Goal: Complete application form

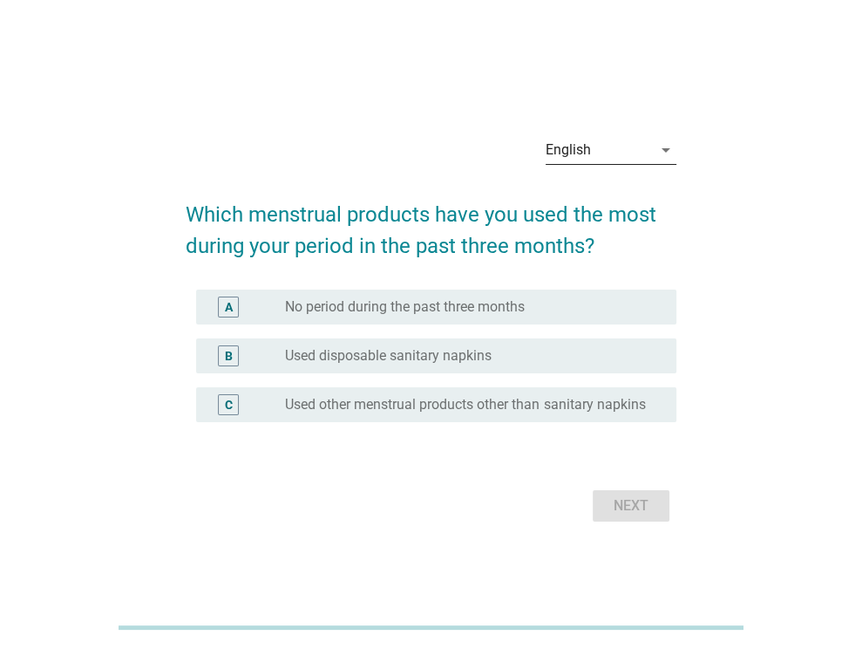
click at [595, 142] on div "English" at bounding box center [599, 150] width 106 height 28
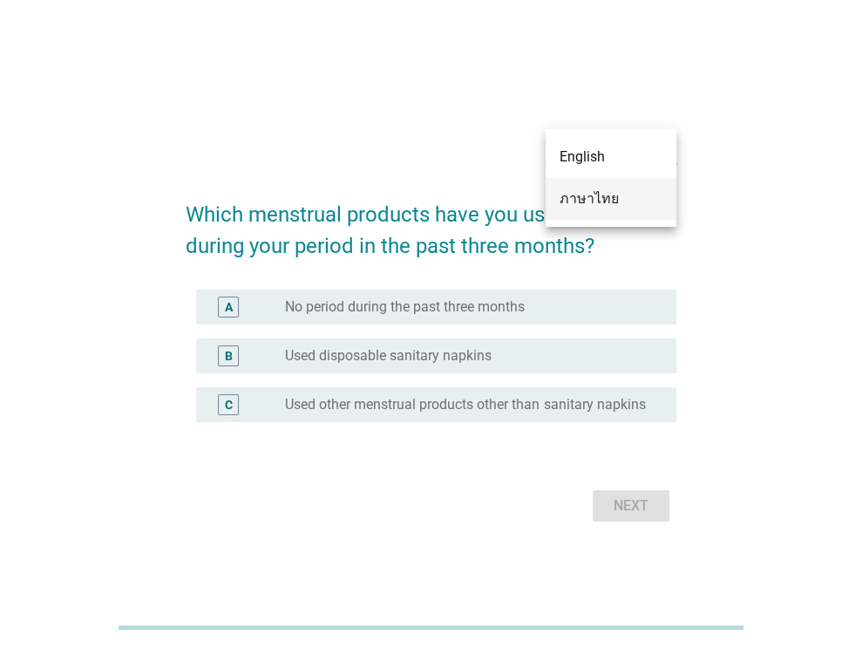
click at [584, 202] on div "ภาษาไทย" at bounding box center [611, 198] width 103 height 21
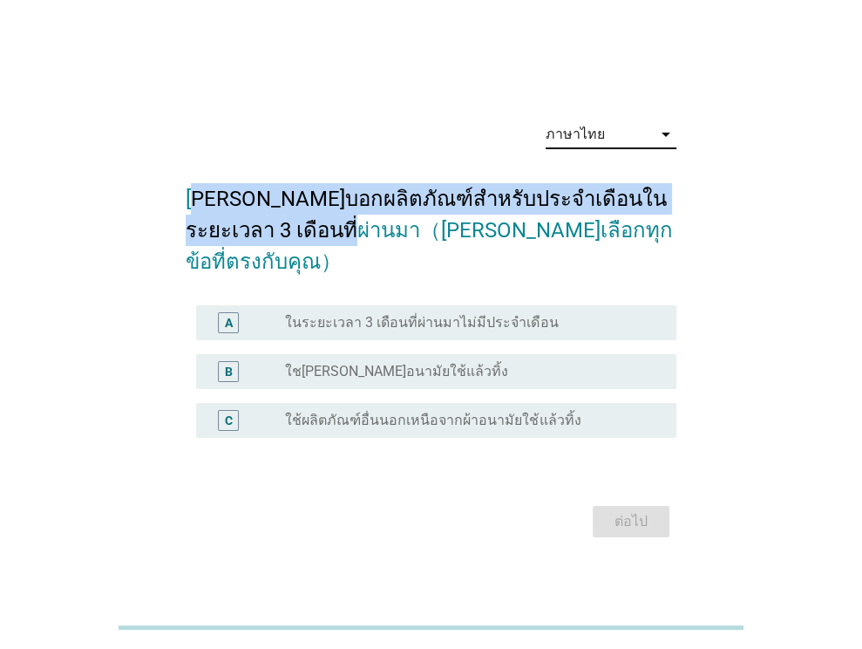
drag, startPoint x: 196, startPoint y: 210, endPoint x: 309, endPoint y: 238, distance: 115.9
click at [309, 238] on h2 "[PERSON_NAME]บอกผลิตภัณฑ์สำหรับประจำเดือนในระยะเวลา 3 เดือนที่ผ่านมา（[PERSON_NA…" at bounding box center [431, 222] width 491 height 112
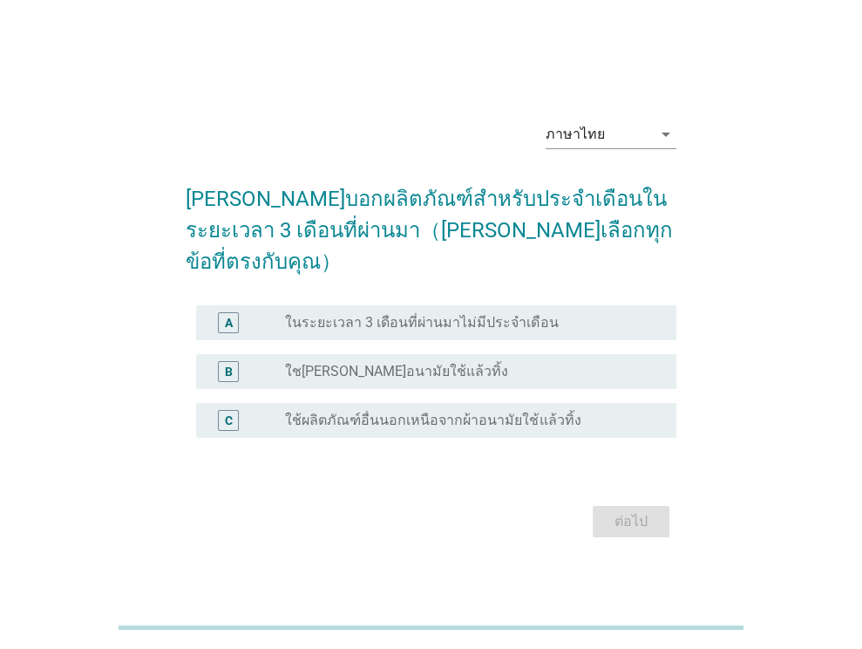
click at [364, 363] on label "ใช[PERSON_NAME]อนามัยใช้แล้วทิ้ง" at bounding box center [396, 371] width 223 height 17
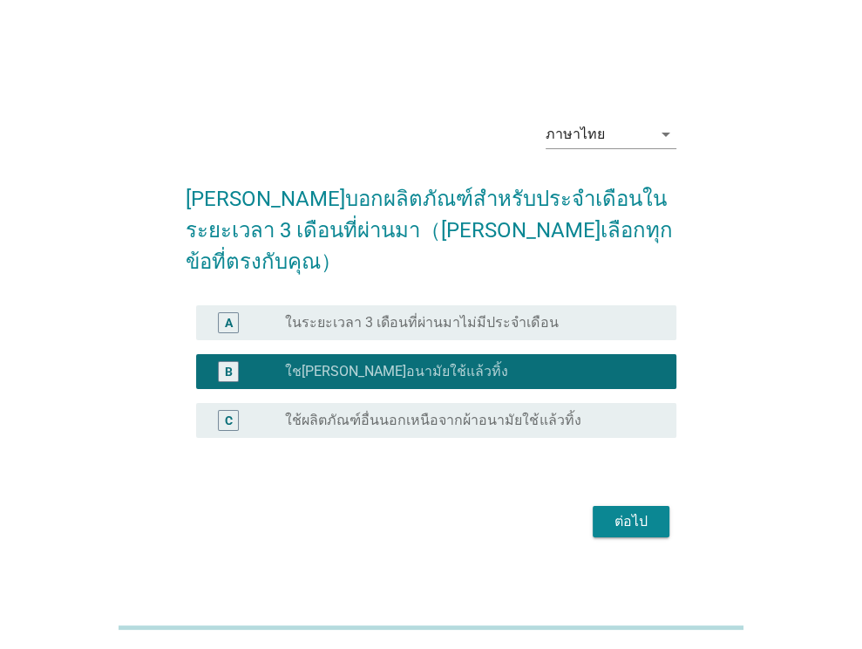
click at [616, 511] on div "ต่อไป" at bounding box center [631, 521] width 49 height 21
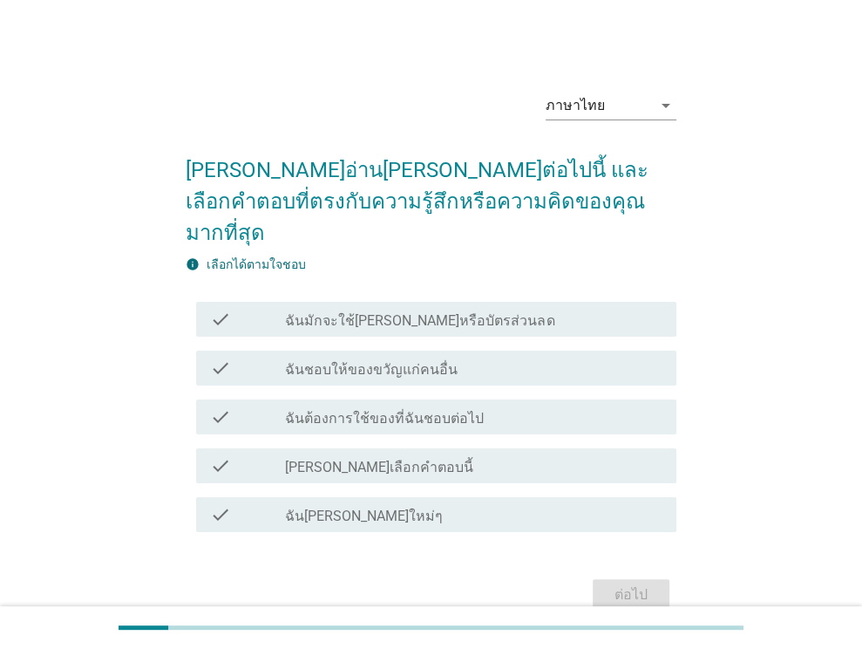
click at [405, 312] on label "ฉันมักจะใช้[PERSON_NAME]หรือบัตรส่วนลด" at bounding box center [419, 320] width 269 height 17
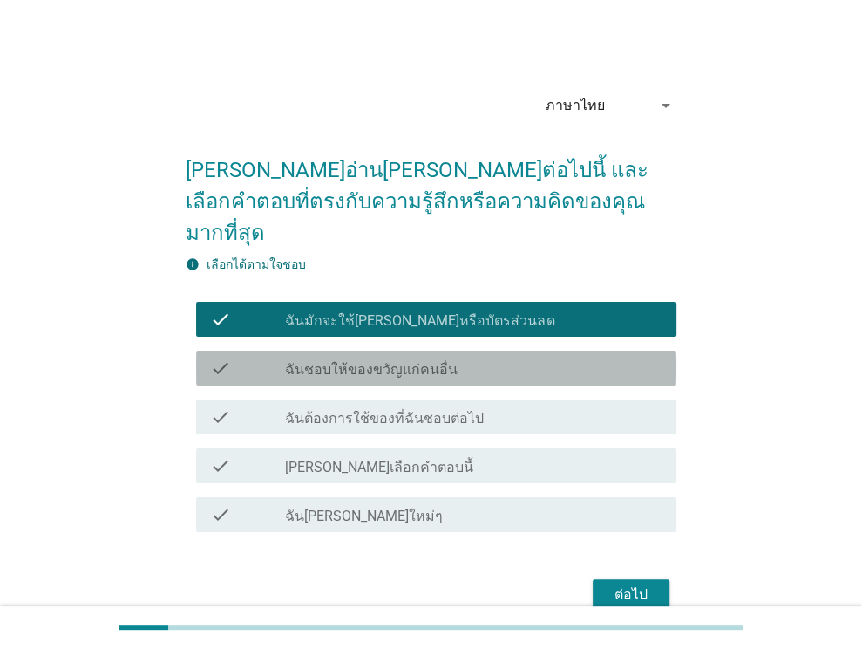
click at [388, 361] on label "ฉันชอบให้ของขวัญแก่คนอื่น" at bounding box center [371, 369] width 173 height 17
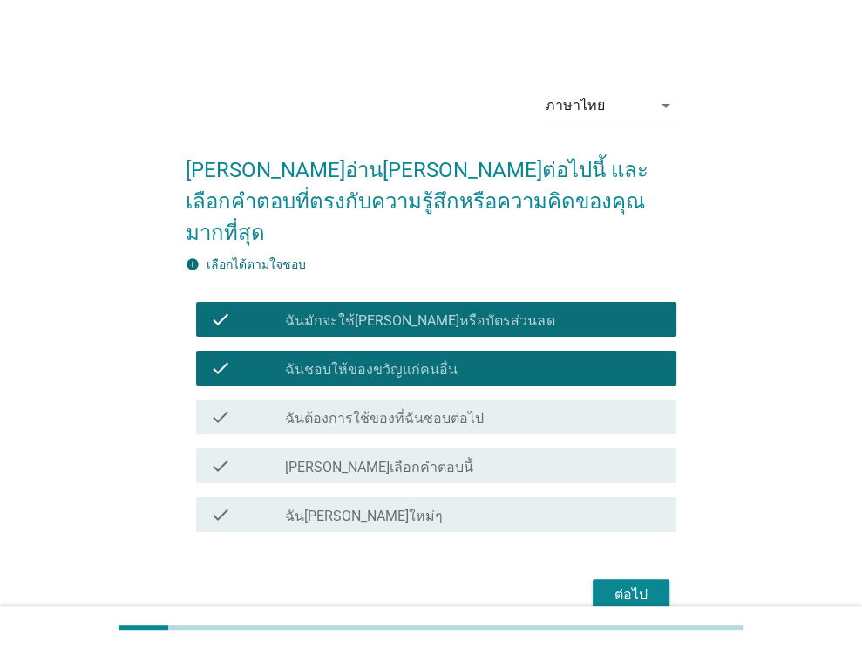
click at [387, 410] on label "ฉันต้องการใช้ของที่ฉันชอบต่อไป" at bounding box center [384, 418] width 199 height 17
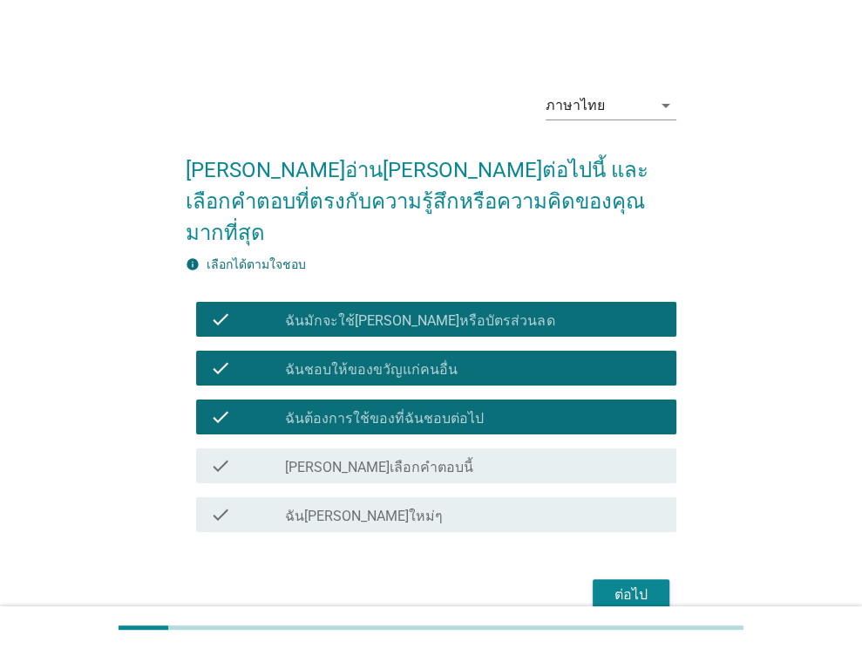
click at [376, 507] on label "ฉัน[PERSON_NAME]ใหม่ๆ" at bounding box center [364, 515] width 158 height 17
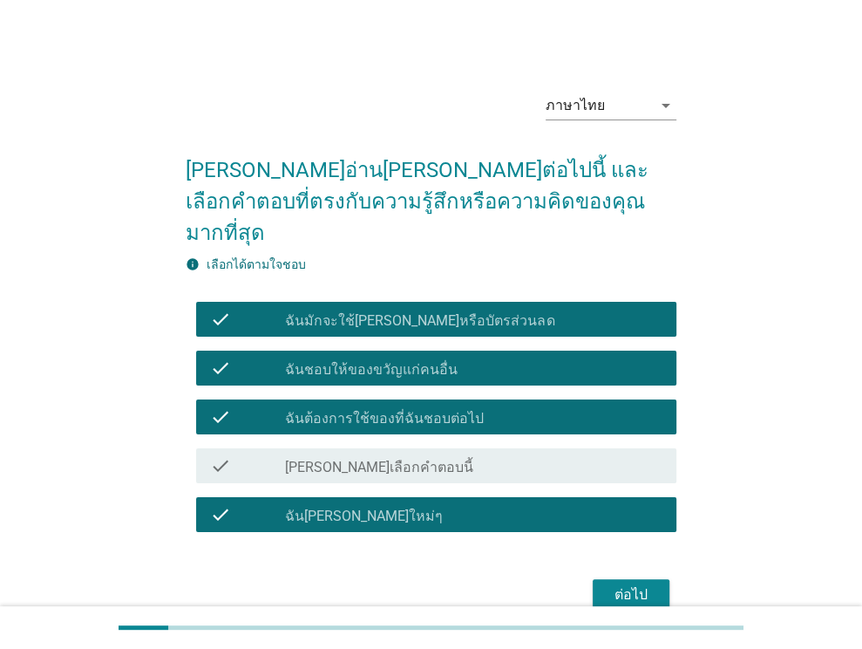
click at [614, 584] on div "ต่อไป" at bounding box center [631, 594] width 49 height 21
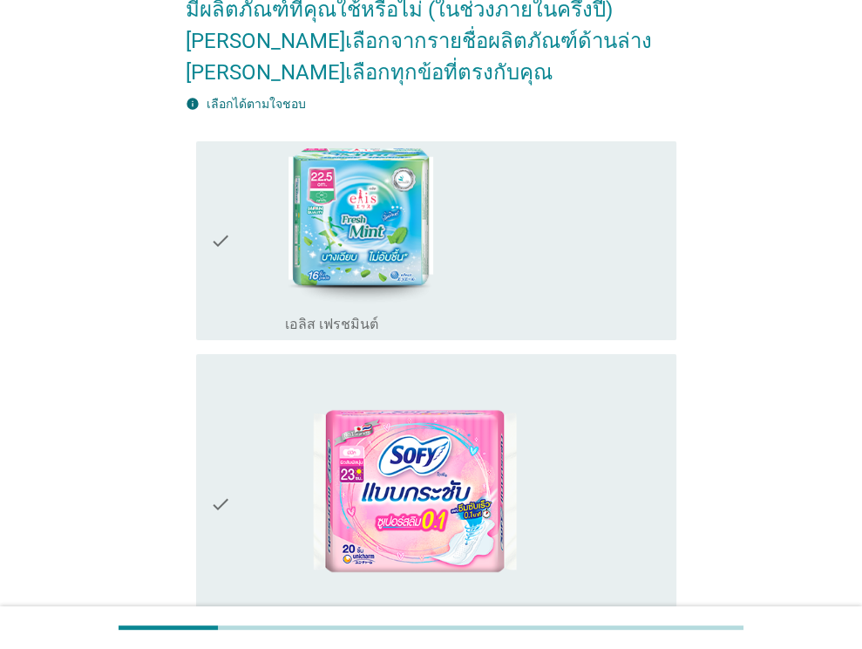
scroll to position [262, 0]
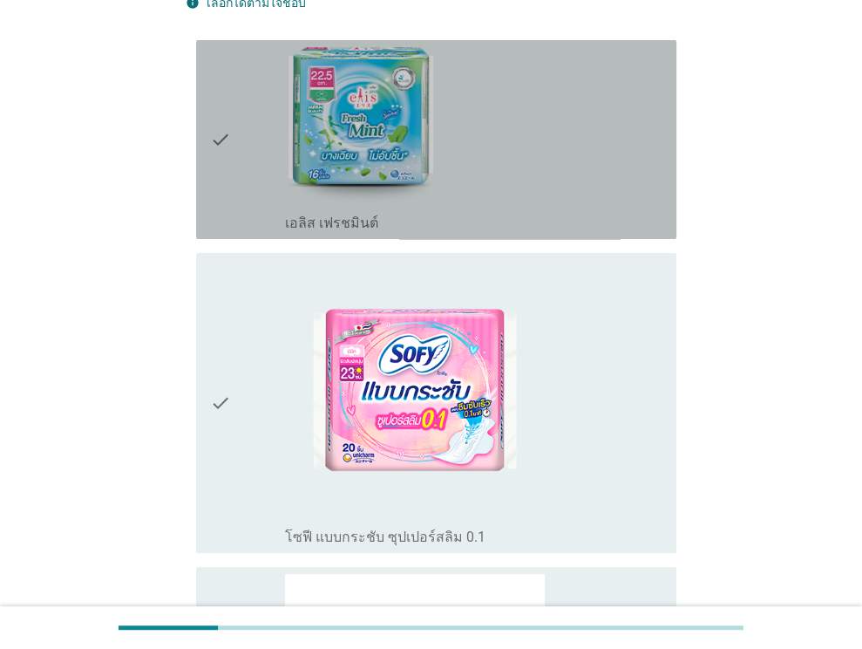
click at [242, 184] on div "check" at bounding box center [248, 139] width 76 height 185
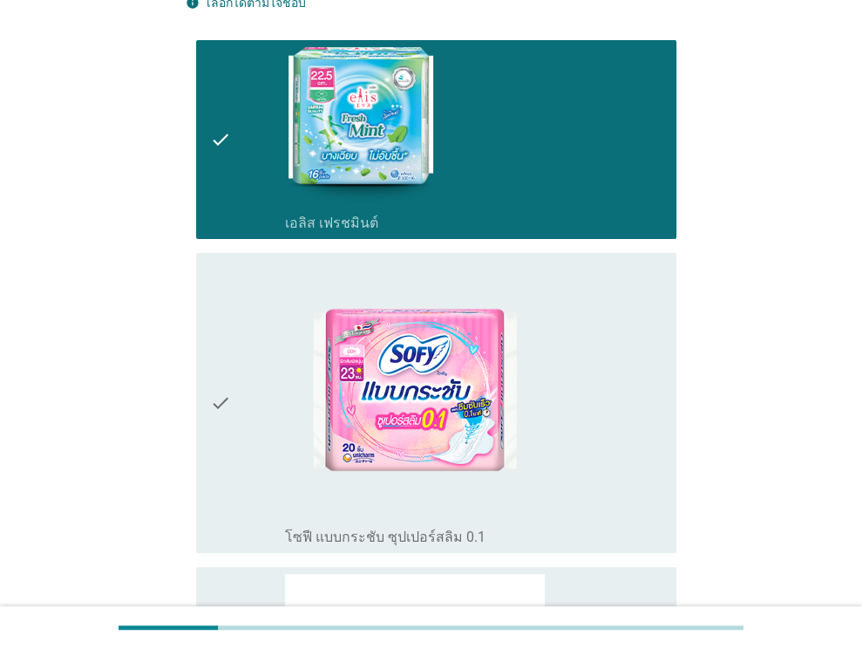
click at [242, 184] on div "check" at bounding box center [248, 139] width 76 height 185
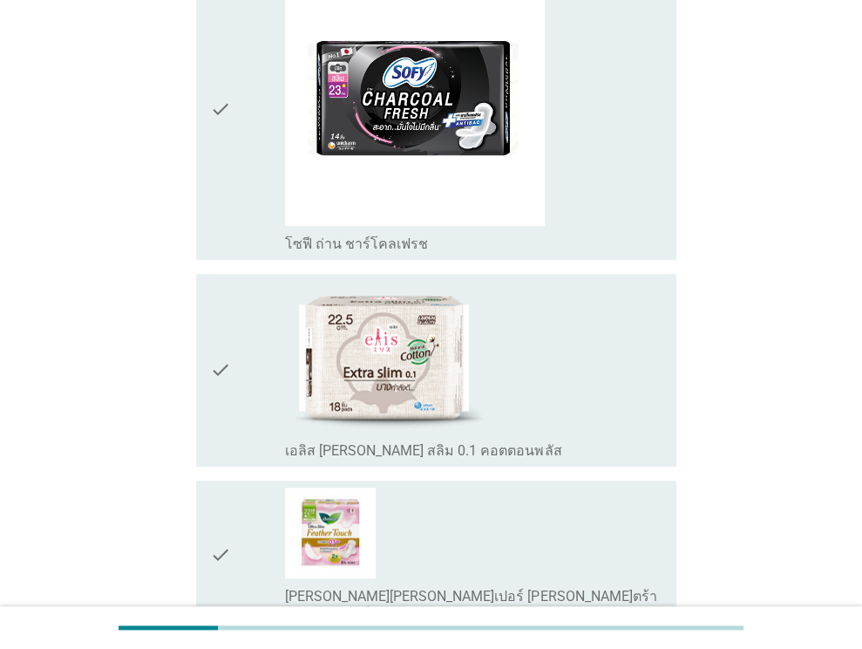
scroll to position [872, 0]
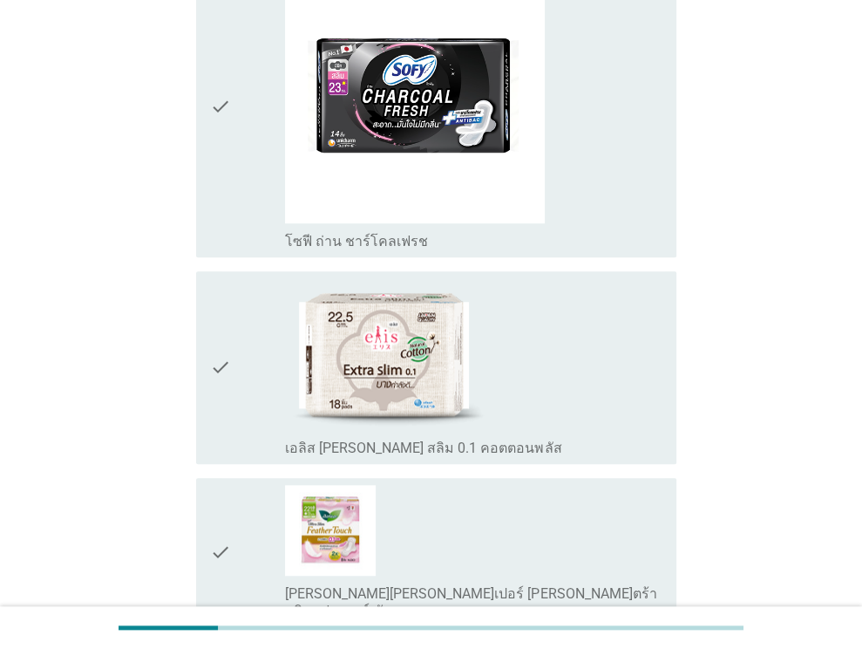
click at [252, 126] on div "check" at bounding box center [248, 106] width 76 height 287
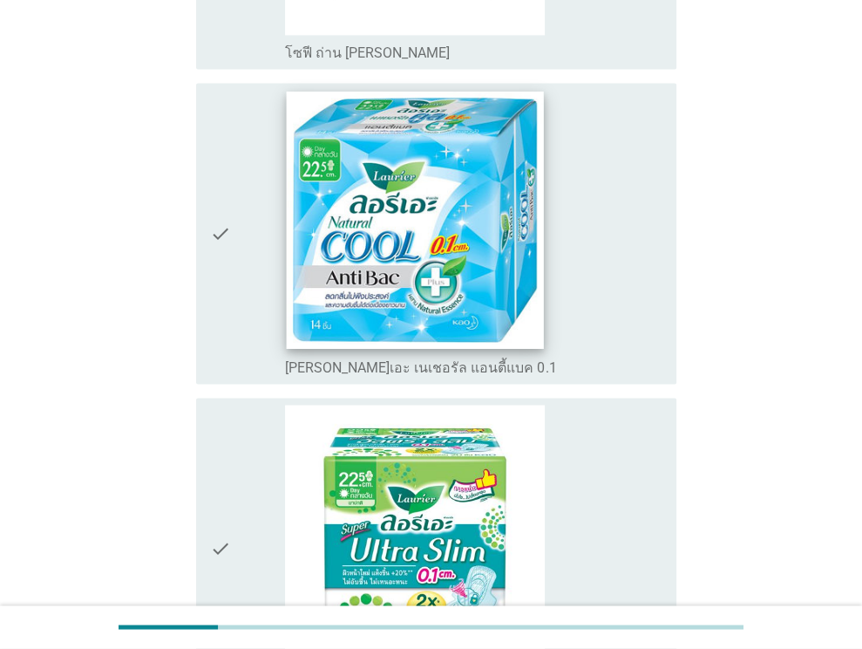
click at [287, 231] on img at bounding box center [415, 220] width 257 height 257
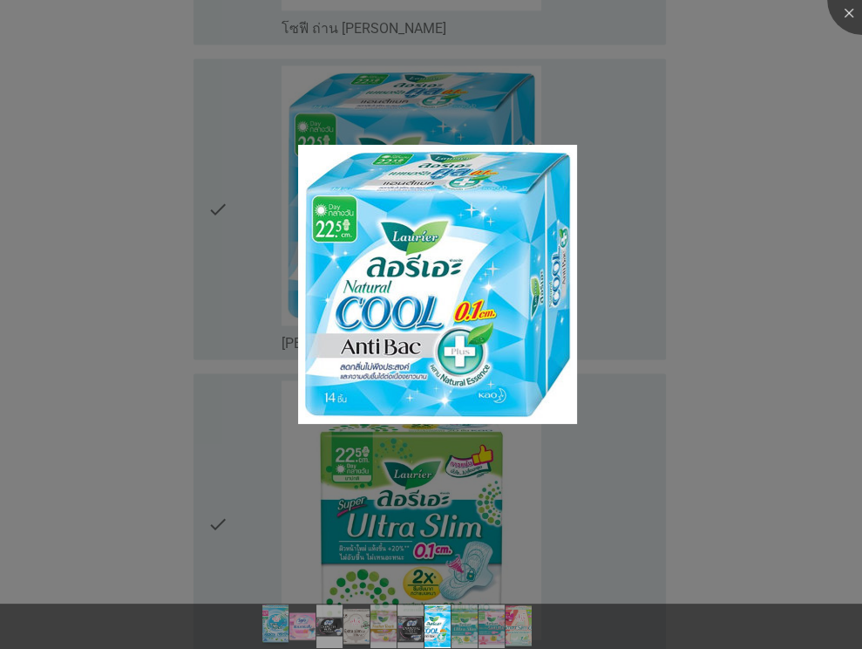
scroll to position [1744, 0]
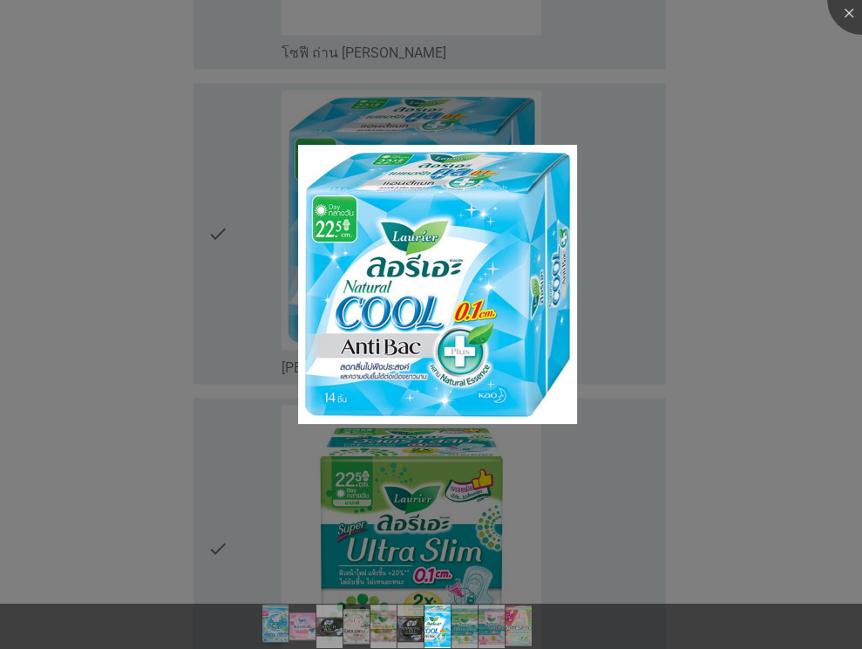
click at [750, 207] on div at bounding box center [431, 324] width 862 height 649
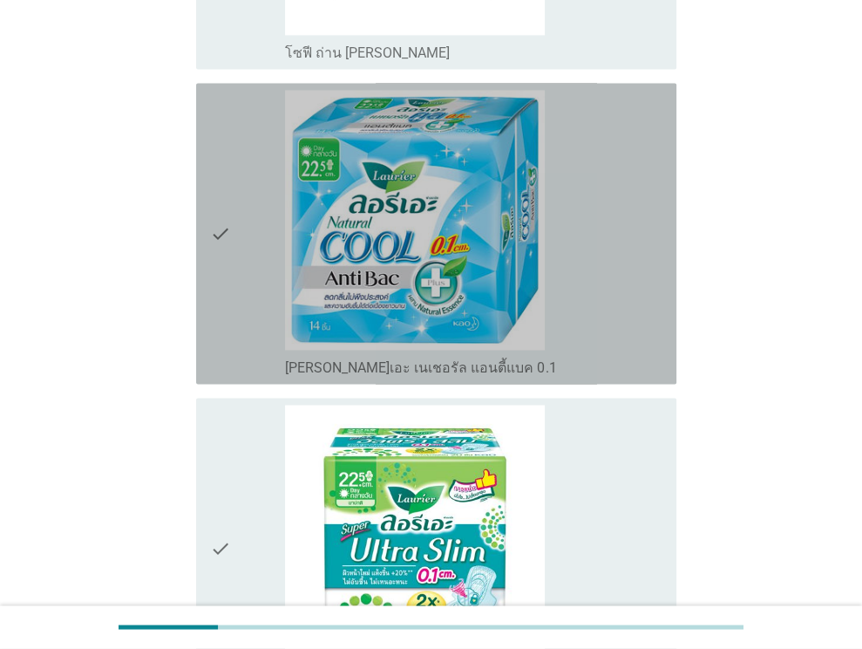
click at [213, 183] on icon "check" at bounding box center [220, 233] width 21 height 287
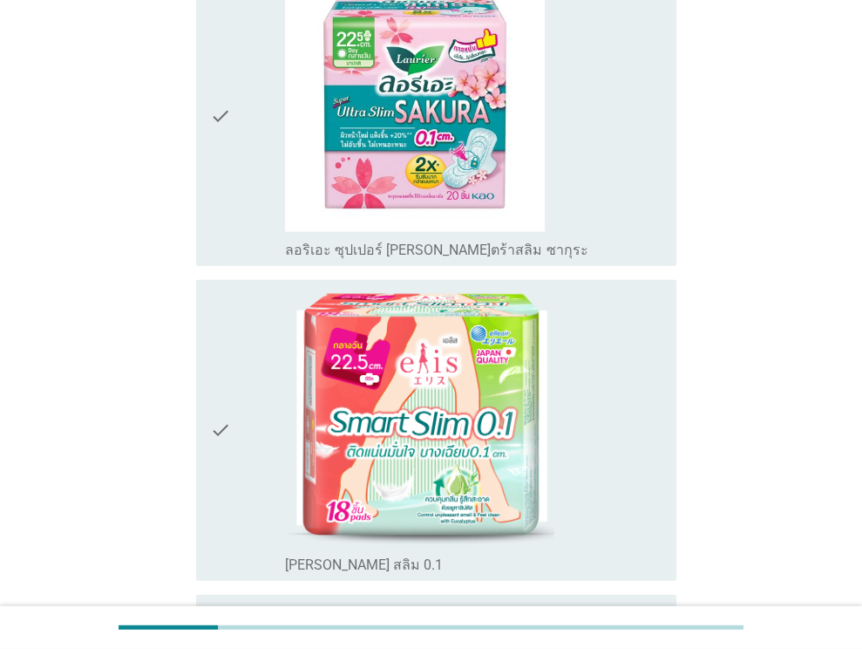
scroll to position [2528, 0]
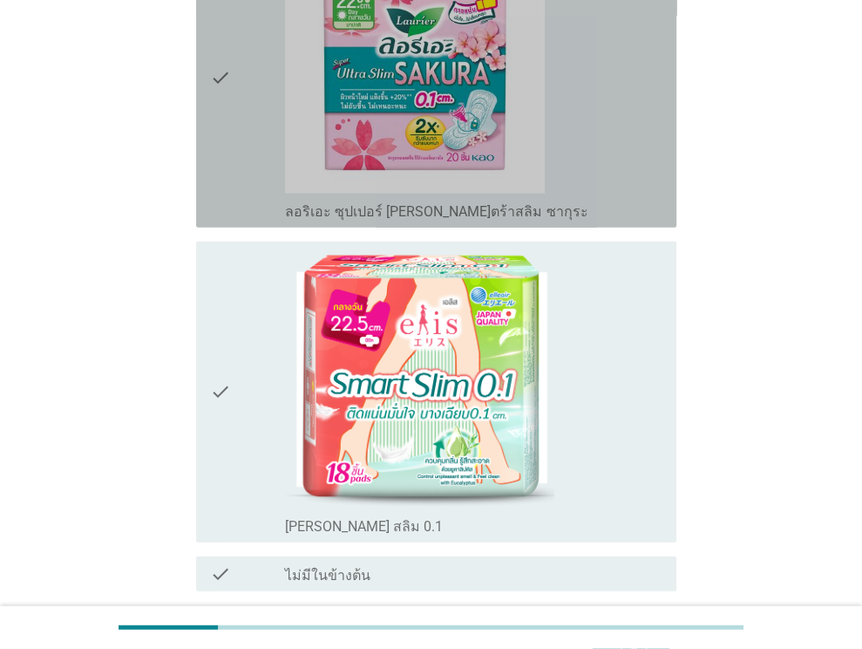
click at [234, 140] on div "check" at bounding box center [248, 77] width 76 height 287
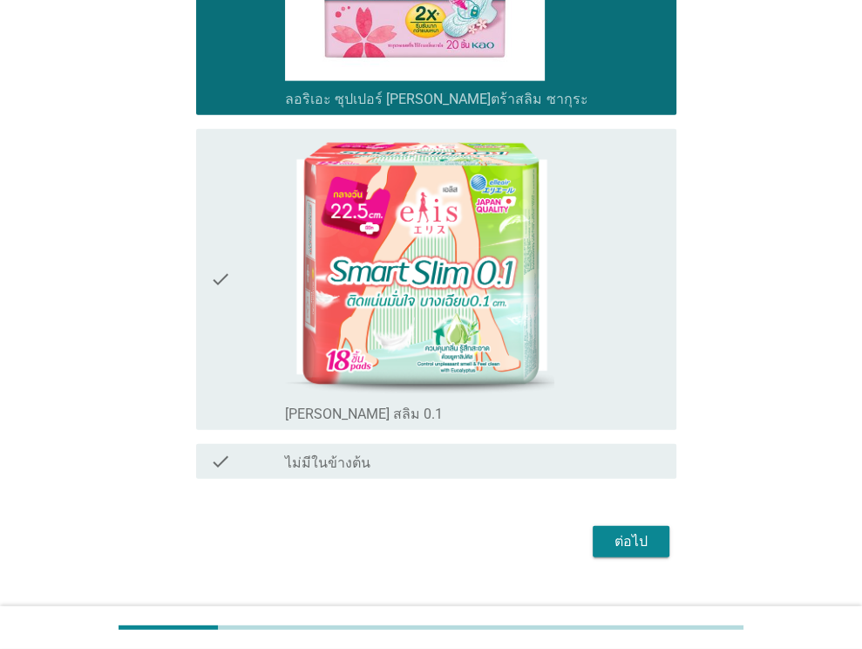
scroll to position [2651, 0]
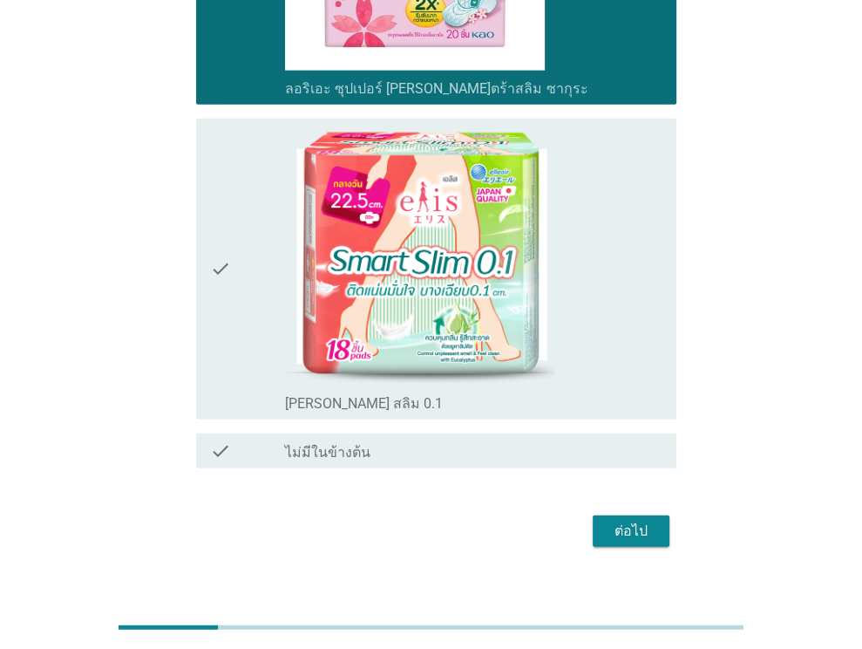
click at [643, 520] on div "ต่อไป" at bounding box center [631, 530] width 49 height 21
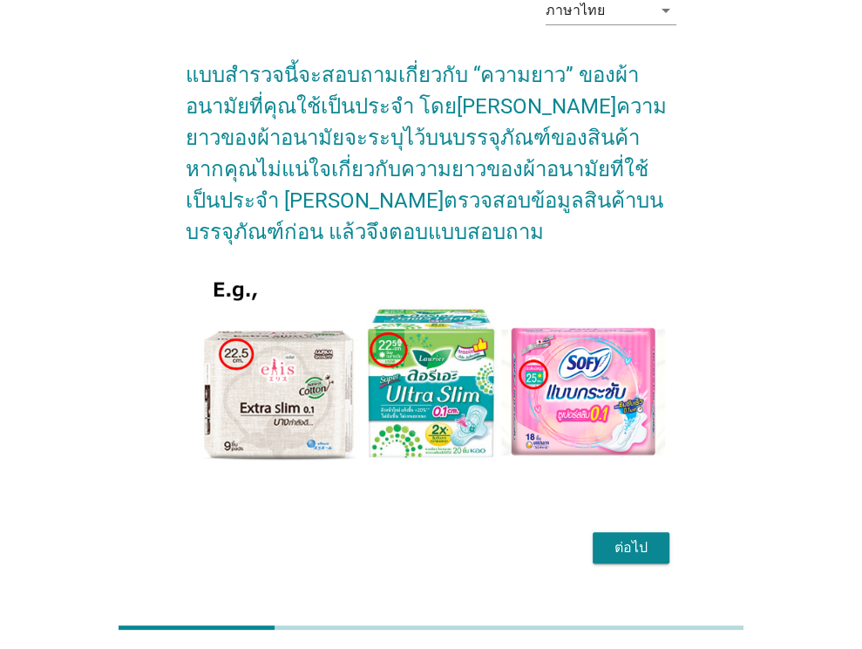
scroll to position [103, 0]
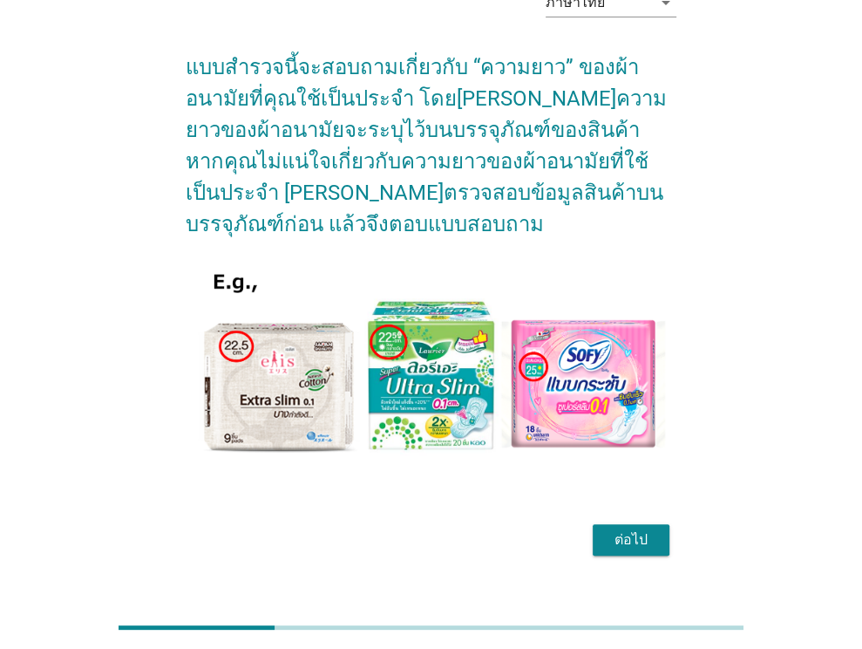
click at [635, 529] on div "ต่อไป" at bounding box center [631, 539] width 49 height 21
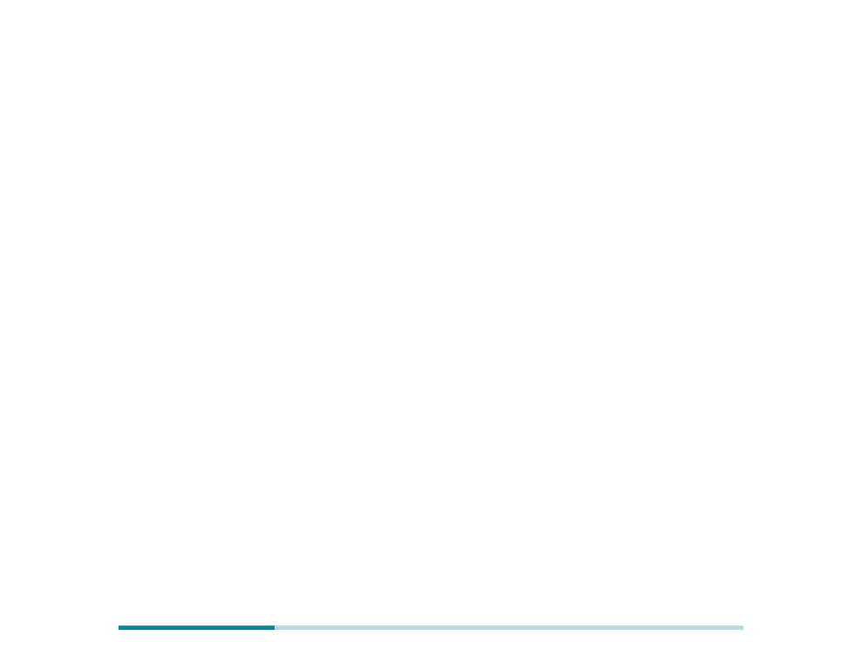
scroll to position [0, 0]
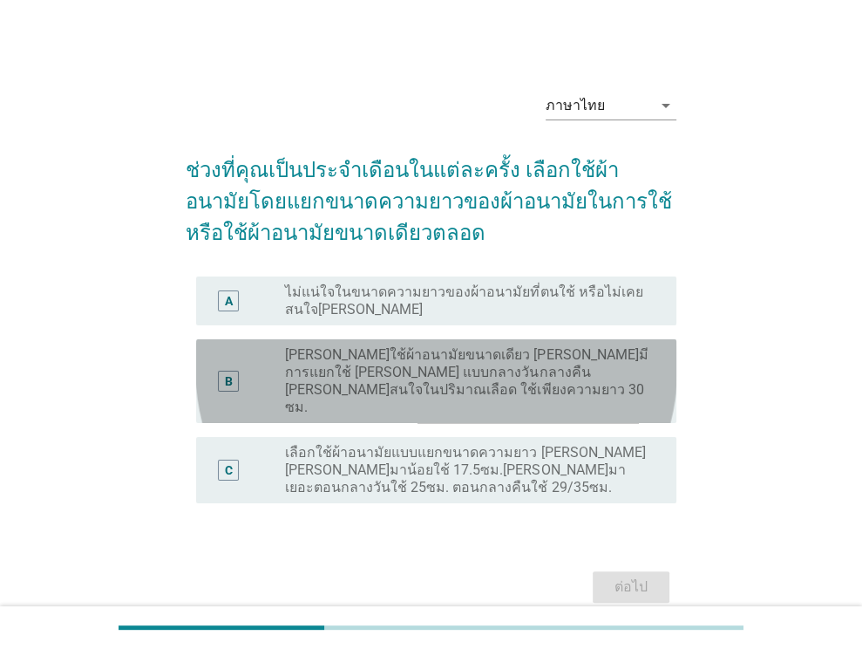
click at [338, 372] on label "[PERSON_NAME]ใช้ผ้าอนามัยขนาดเดียว [PERSON_NAME]มีการแยกใช้ [PERSON_NAME] แบบกล…" at bounding box center [467, 381] width 364 height 70
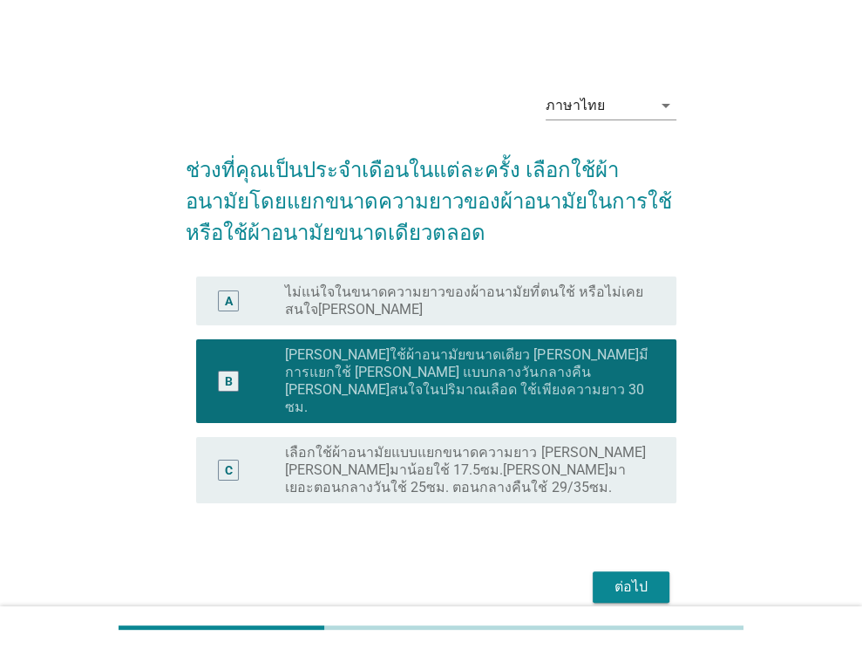
click at [608, 452] on label "เลือกใช้ผ้าอนามัยแบบแยกขนาดความยาว [PERSON_NAME] [PERSON_NAME]มาน้อยใช้ 17.5ซม.…" at bounding box center [467, 470] width 364 height 52
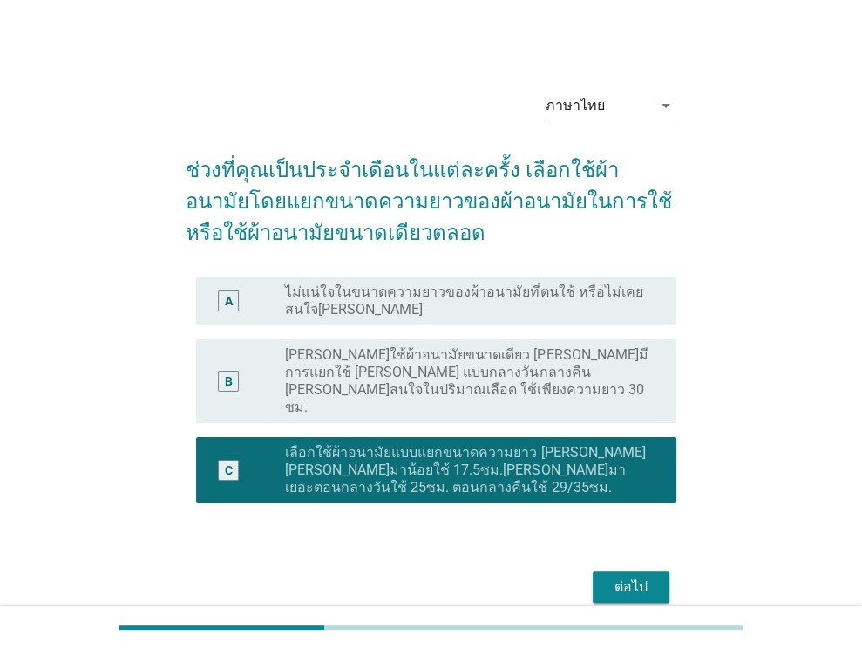
click at [635, 576] on div "ต่อไป" at bounding box center [631, 586] width 49 height 21
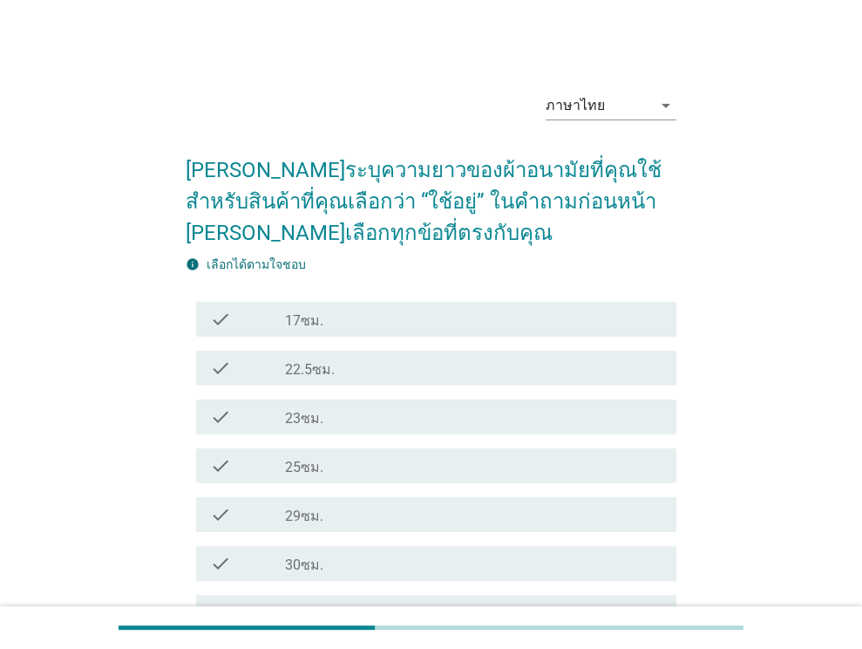
click at [362, 558] on div "check_box_outline_blank 30ซม." at bounding box center [473, 563] width 377 height 21
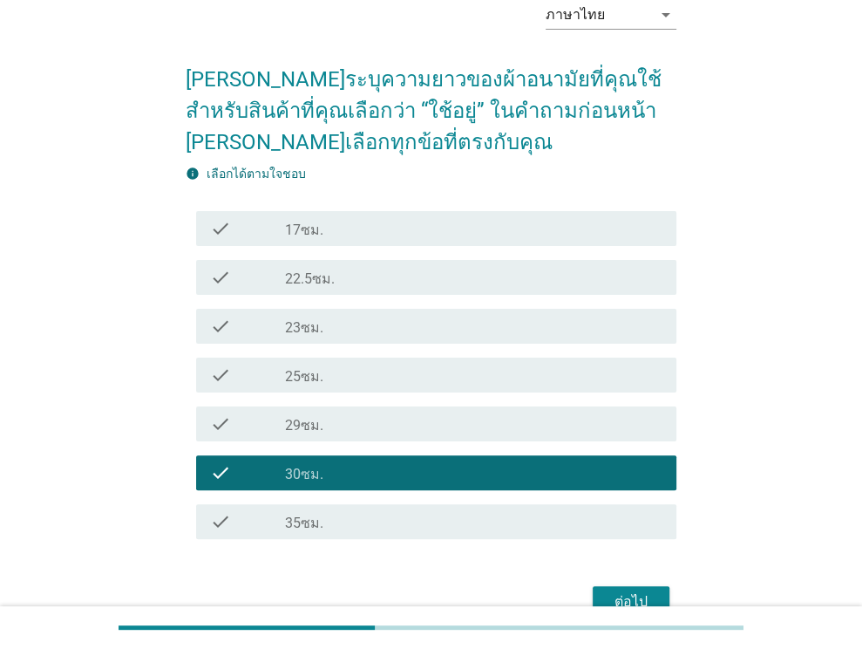
scroll to position [184, 0]
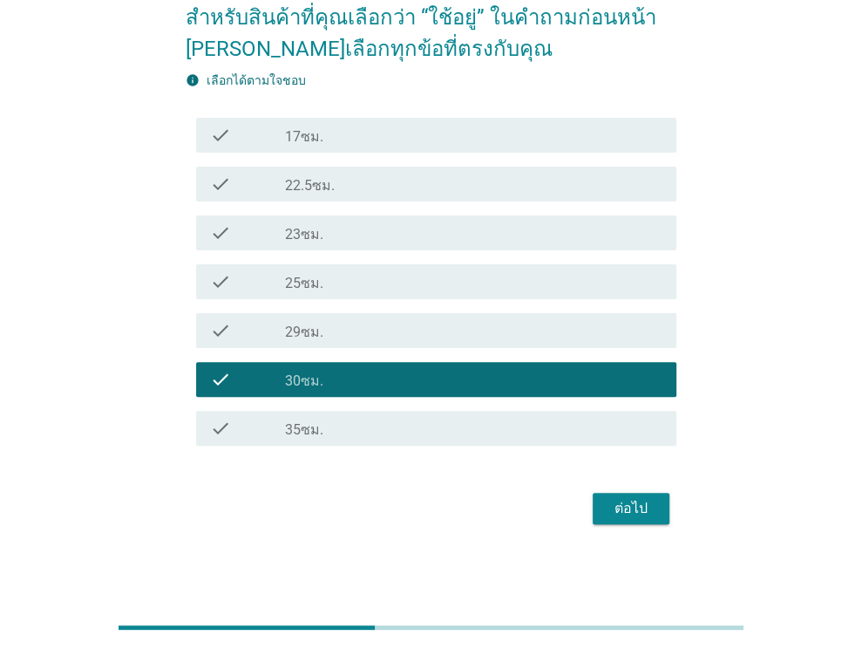
click at [642, 505] on div "ต่อไป" at bounding box center [631, 508] width 49 height 21
